Goal: Find specific page/section: Find specific page/section

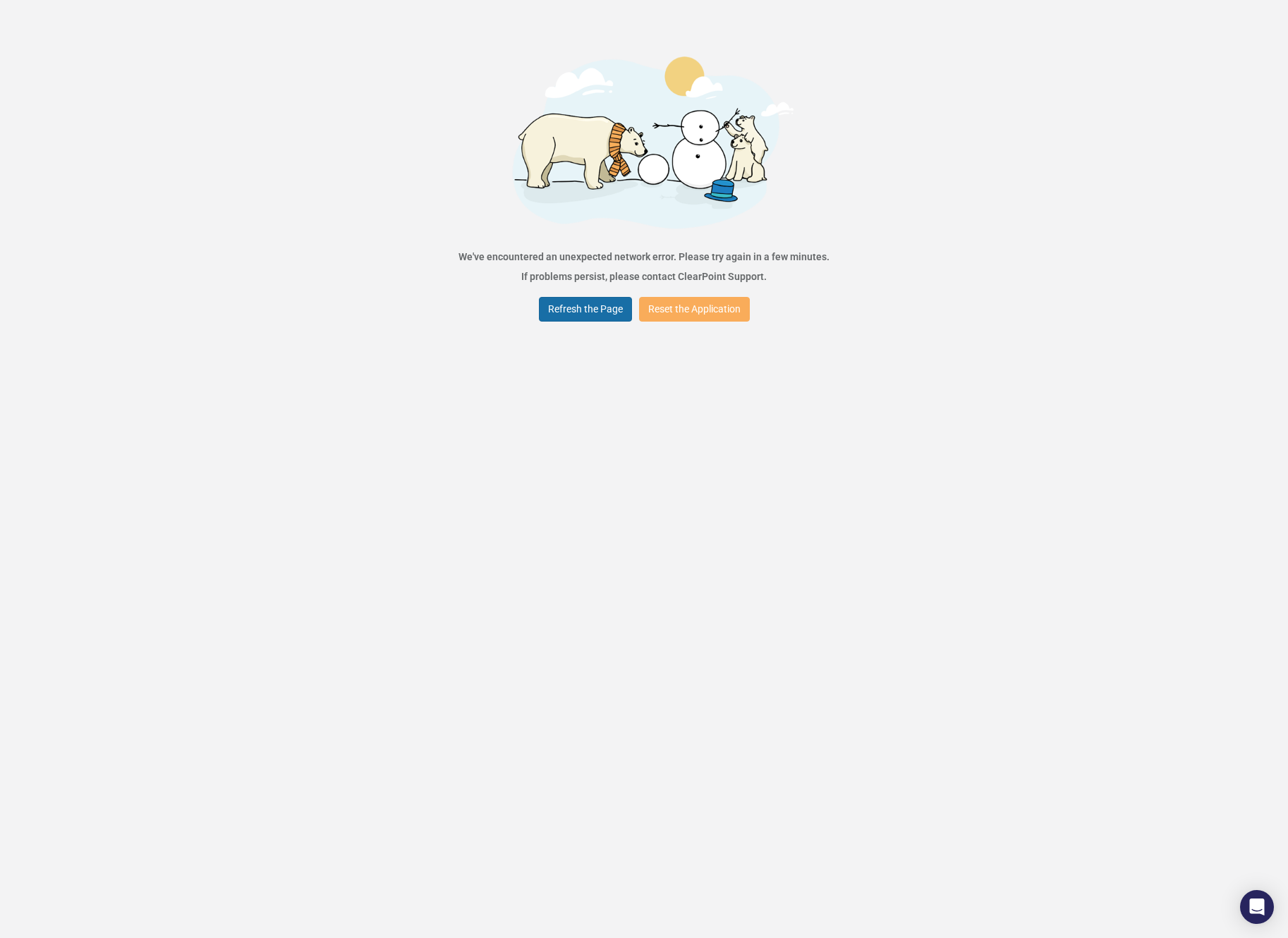
click at [584, 303] on button "Refresh the Page" at bounding box center [585, 310] width 93 height 24
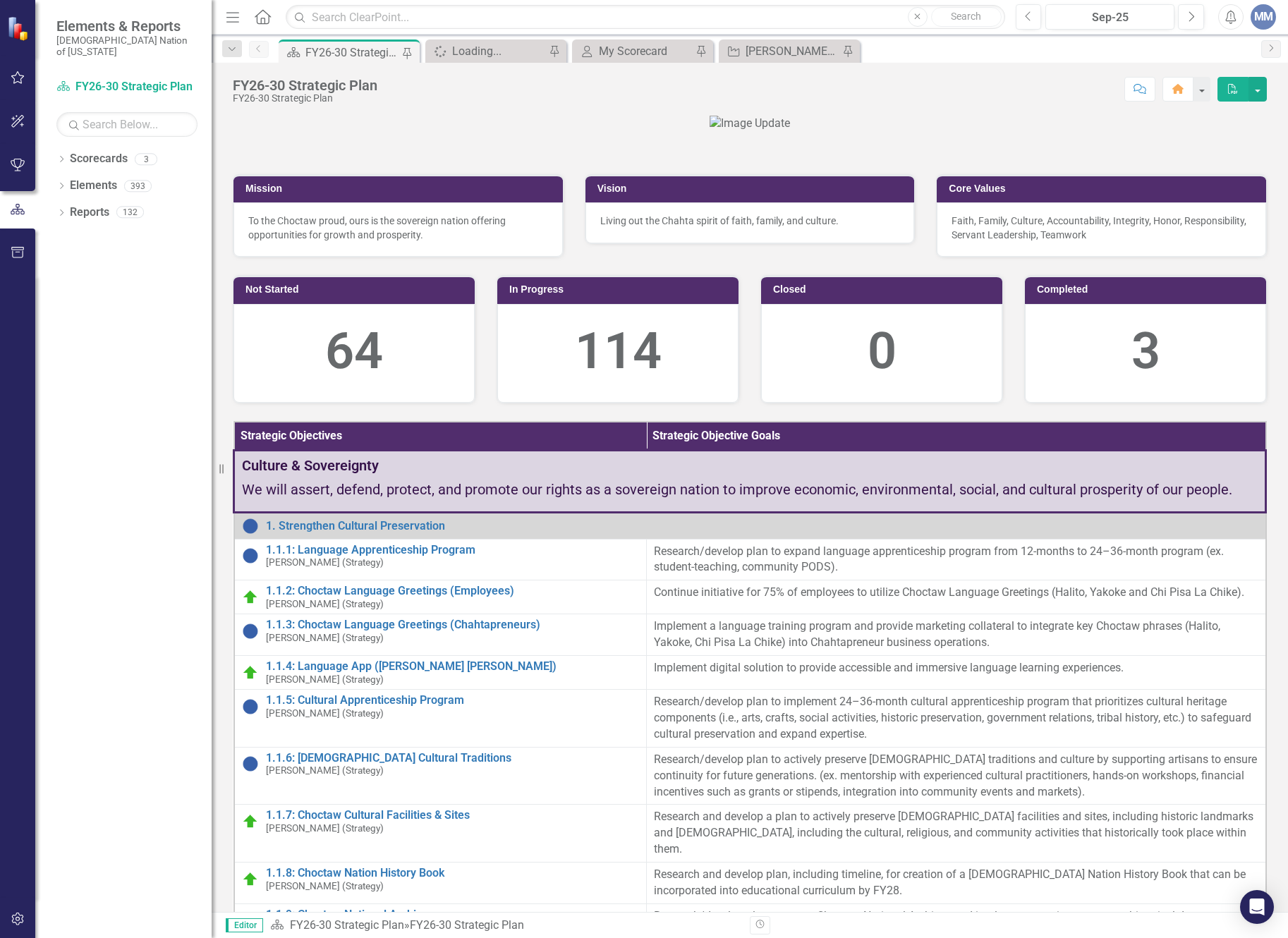
click at [763, 41] on div "Strategic Objective [PERSON_NAME] SO's Pin" at bounding box center [788, 50] width 141 height 23
click at [763, 46] on div "[PERSON_NAME] SO's" at bounding box center [792, 50] width 93 height 18
